Goal: Task Accomplishment & Management: Manage account settings

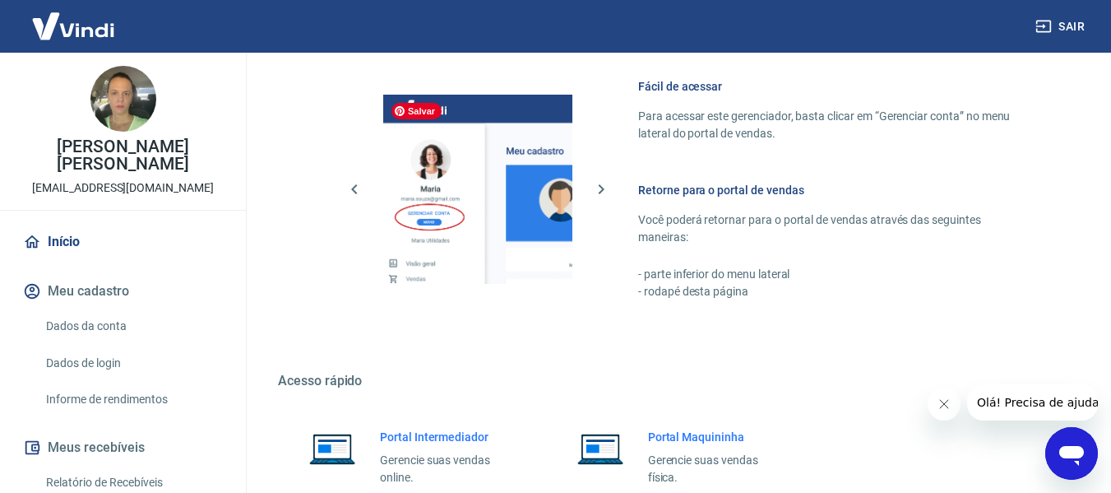
scroll to position [857, 0]
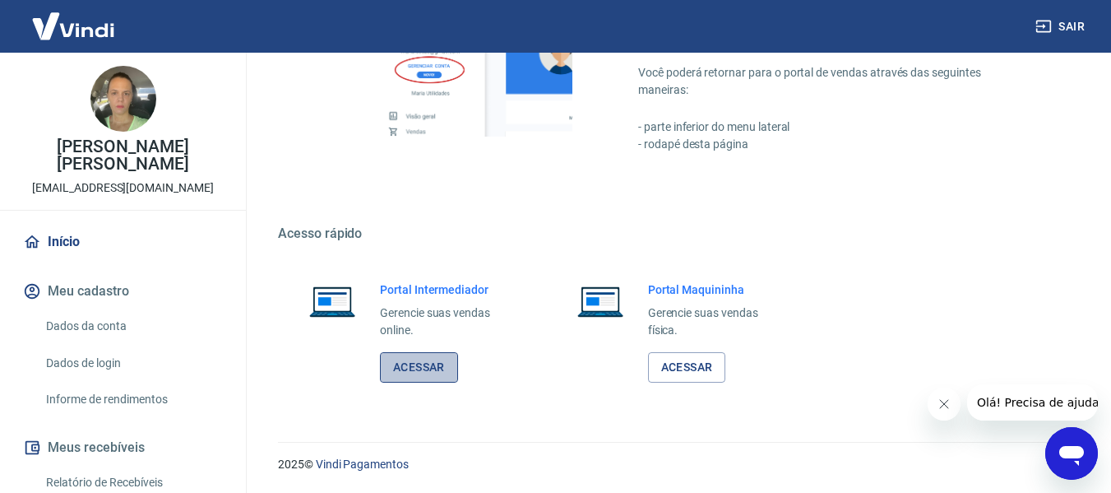
click at [440, 373] on link "Acessar" at bounding box center [419, 367] width 78 height 30
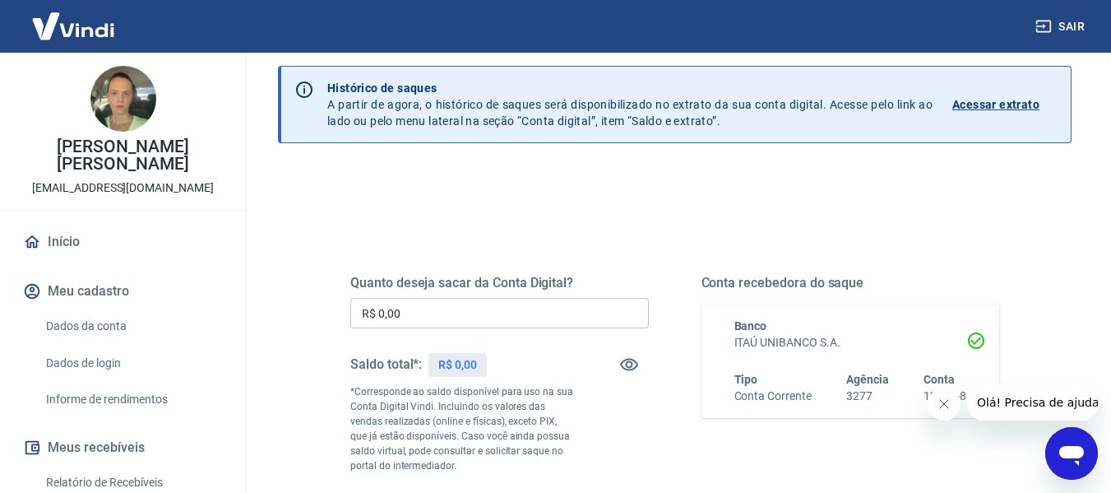
scroll to position [82, 0]
